Goal: Task Accomplishment & Management: Manage account settings

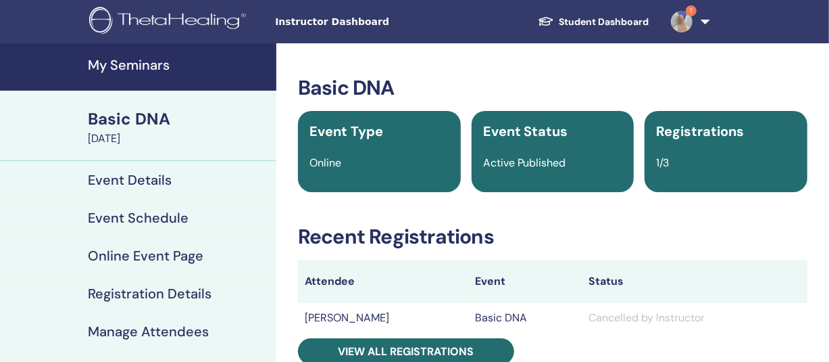
click at [131, 333] on h4 "Manage Attendees" at bounding box center [148, 331] width 121 height 16
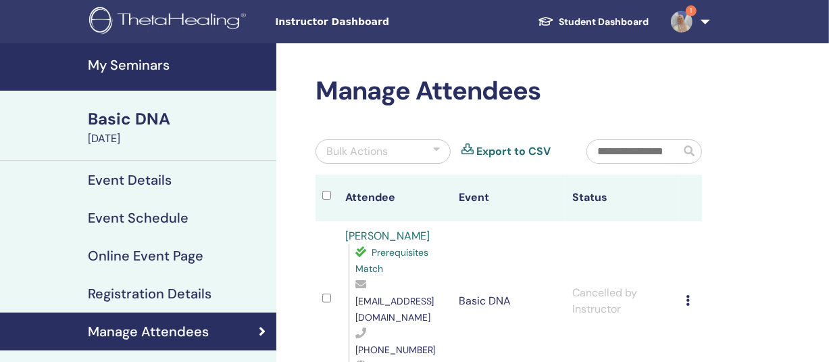
click at [115, 295] on h4 "Registration Details" at bounding box center [150, 293] width 124 height 16
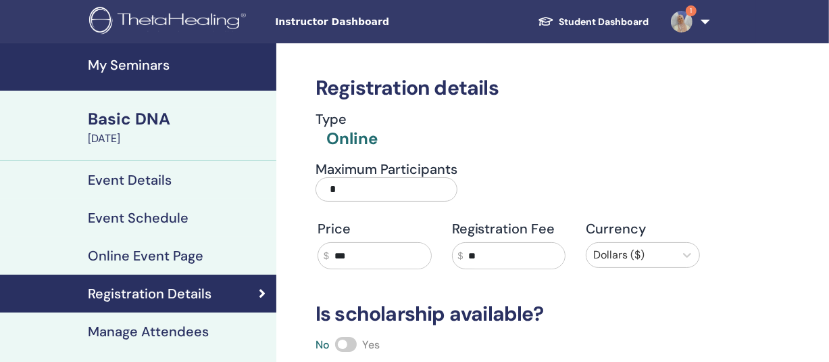
drag, startPoint x: 354, startPoint y: 181, endPoint x: 301, endPoint y: 197, distance: 55.8
click at [301, 197] on div "Maximum Participants *" at bounding box center [498, 185] width 403 height 49
click at [345, 193] on input "Maximum Participants" at bounding box center [387, 189] width 142 height 24
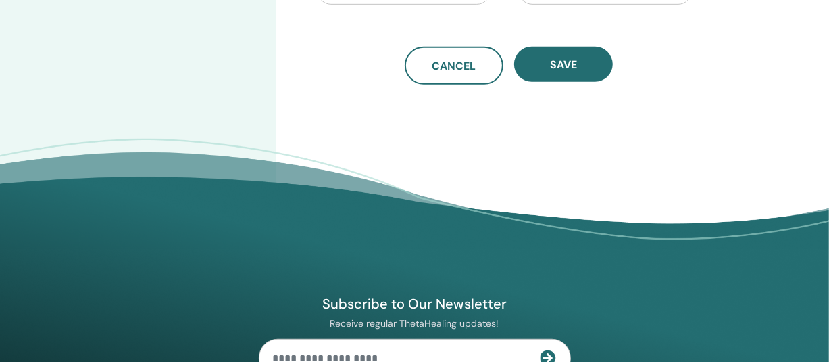
scroll to position [466, 0]
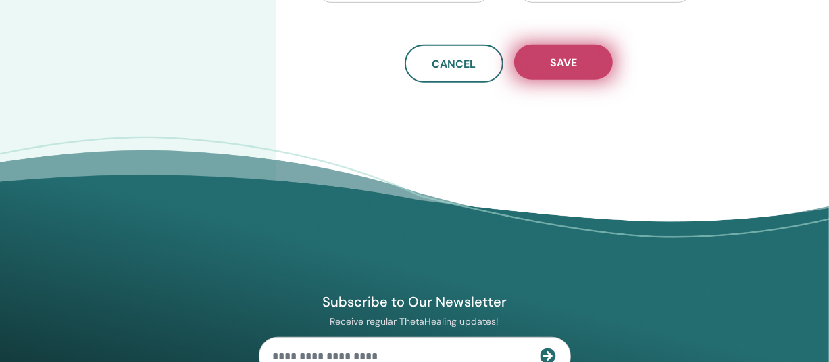
type input "*"
click at [568, 59] on span "Save" at bounding box center [563, 62] width 27 height 14
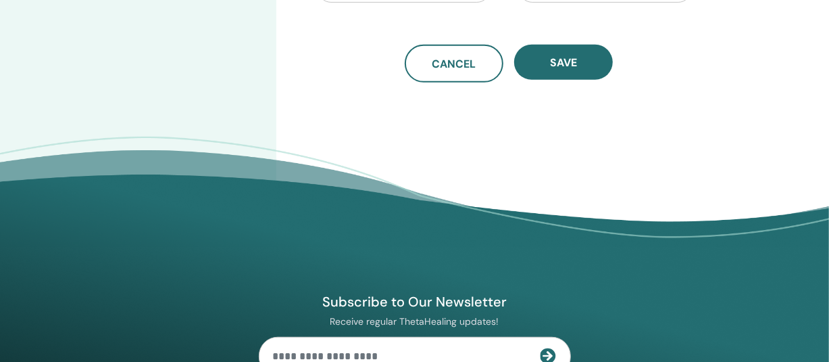
click at [568, 59] on span "Save" at bounding box center [563, 62] width 27 height 14
